Goal: Task Accomplishment & Management: Use online tool/utility

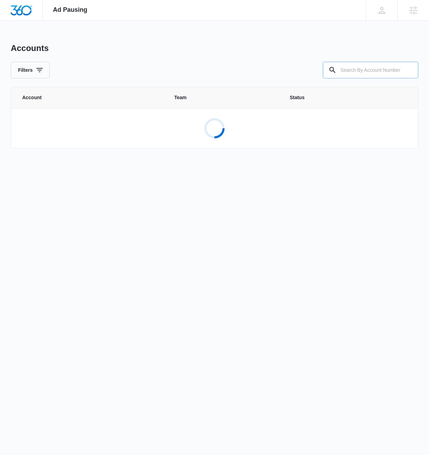
click at [373, 72] on input "text" at bounding box center [370, 70] width 95 height 17
paste input "M337278"
type input "M337278"
click at [50, 120] on p "Doubtless Golf" at bounding box center [63, 121] width 35 height 7
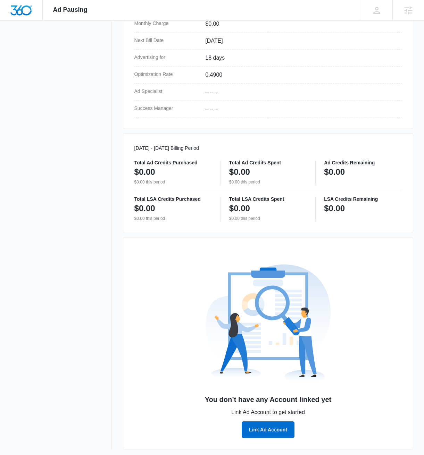
scroll to position [239, 0]
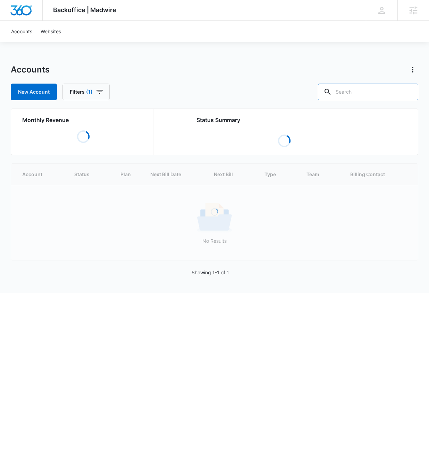
click at [387, 92] on input "text" at bounding box center [368, 92] width 100 height 17
paste input "M337278"
type input "M337278"
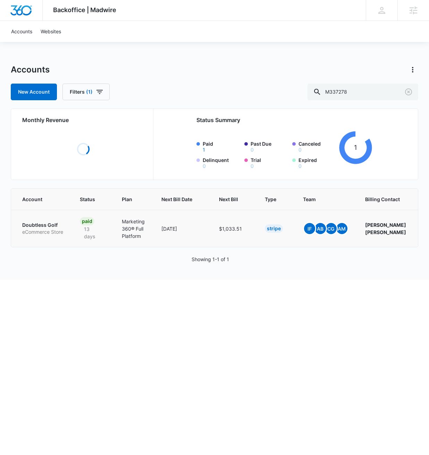
click at [33, 222] on p "Doubtless Golf" at bounding box center [42, 225] width 41 height 7
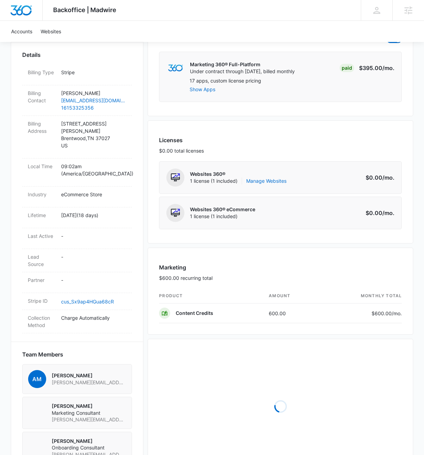
scroll to position [203, 0]
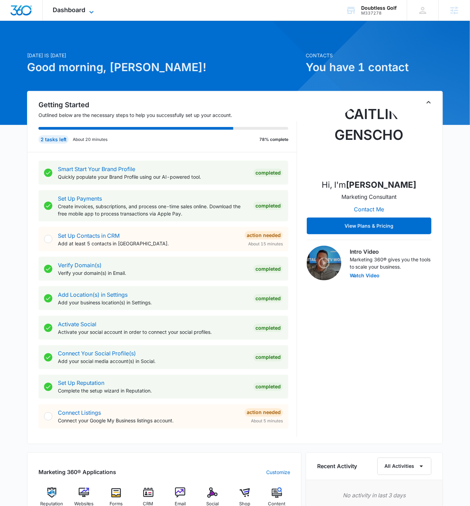
click at [88, 12] on icon at bounding box center [91, 12] width 8 height 8
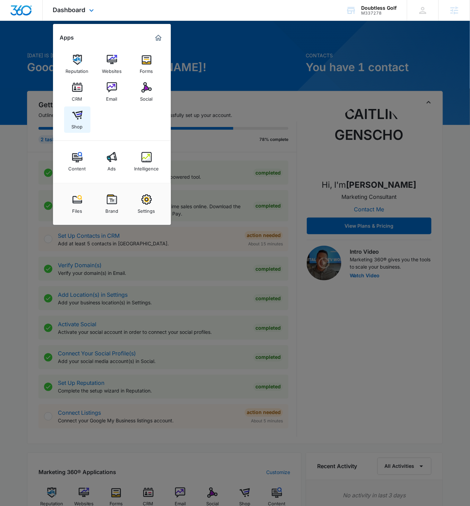
click at [80, 112] on img at bounding box center [77, 115] width 10 height 10
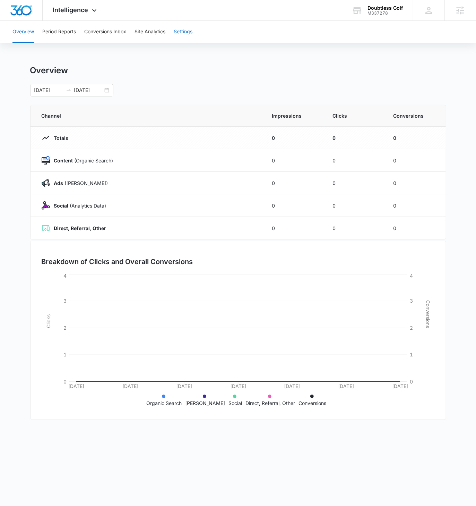
click at [188, 34] on button "Settings" at bounding box center [183, 32] width 19 height 22
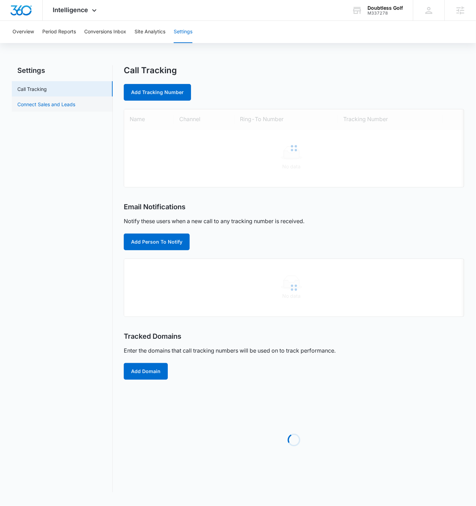
click at [58, 108] on link "Connect Sales and Leads" at bounding box center [46, 104] width 58 height 7
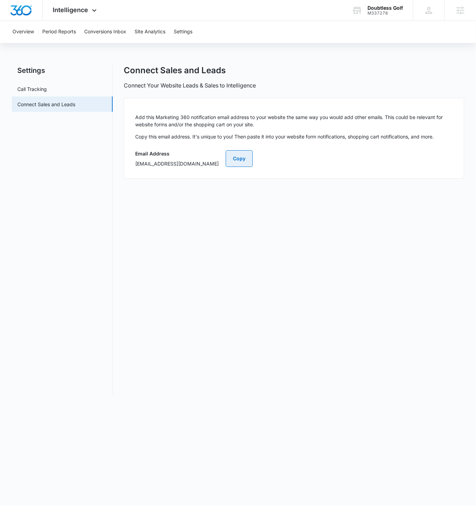
click at [253, 163] on button "Copy" at bounding box center [239, 158] width 27 height 17
